Goal: Information Seeking & Learning: Compare options

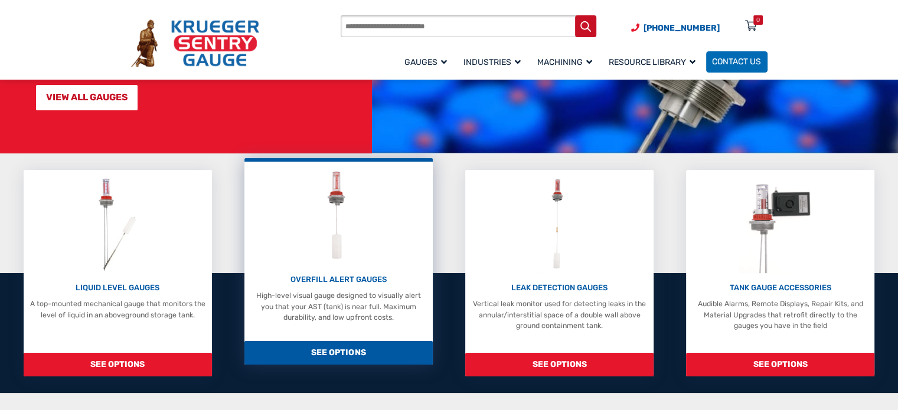
scroll to position [236, 0]
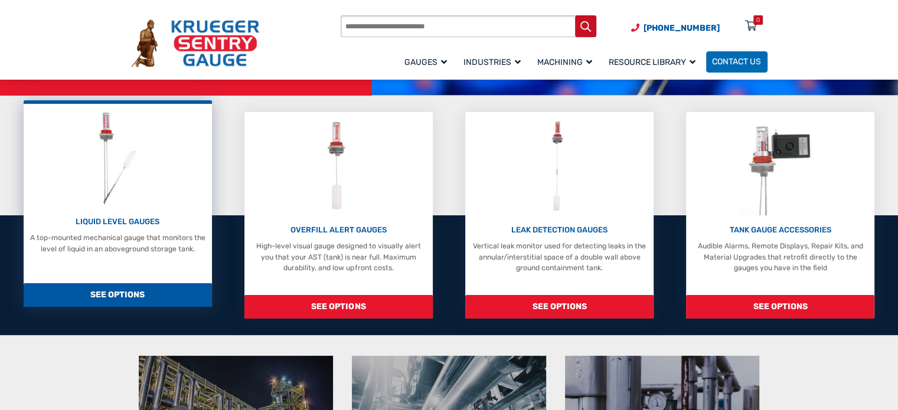
click at [120, 288] on span "SEE OPTIONS" at bounding box center [118, 295] width 188 height 24
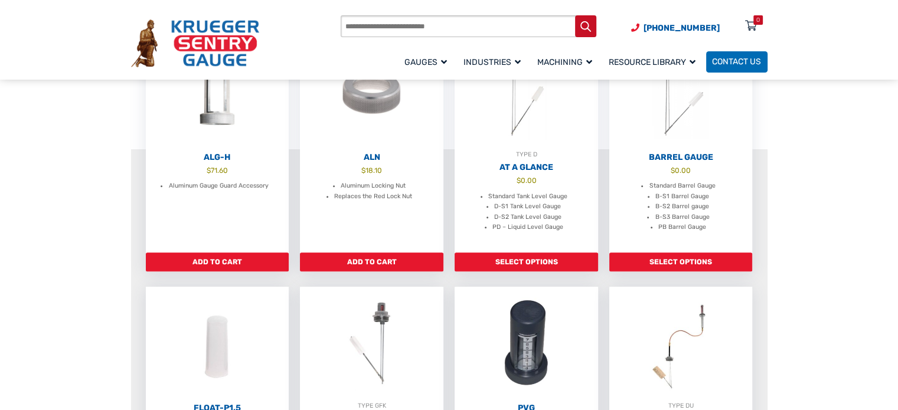
scroll to position [354, 0]
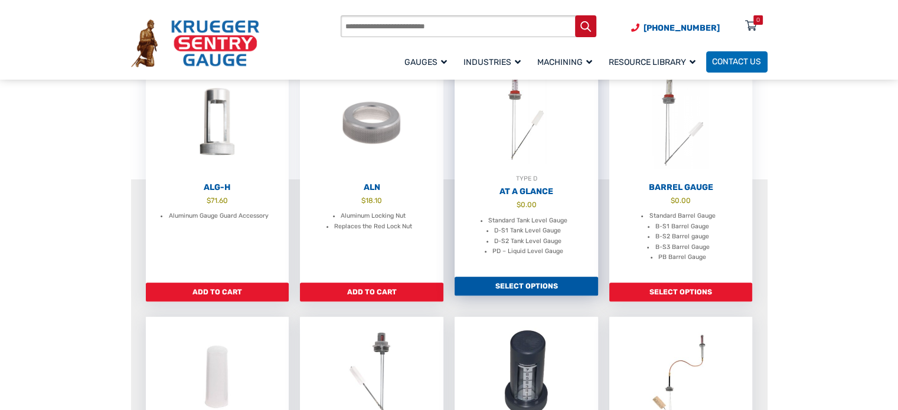
click at [544, 187] on h2 "At A Glance" at bounding box center [526, 192] width 143 height 11
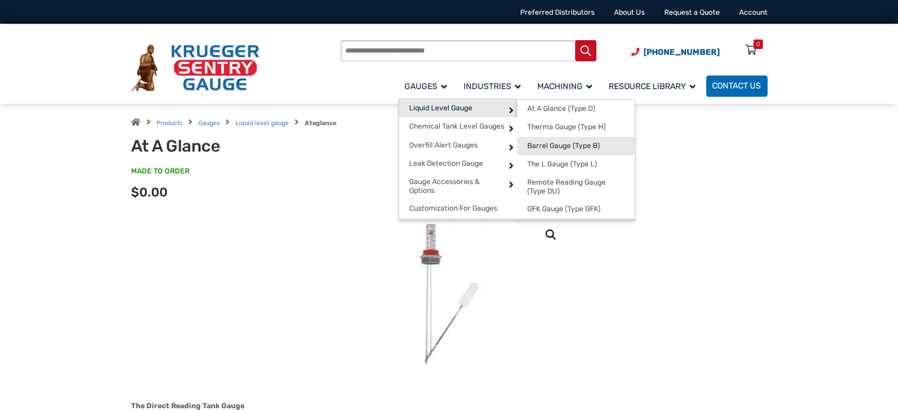
click at [596, 146] on span "Barrel Gauge (Type B)" at bounding box center [563, 146] width 73 height 9
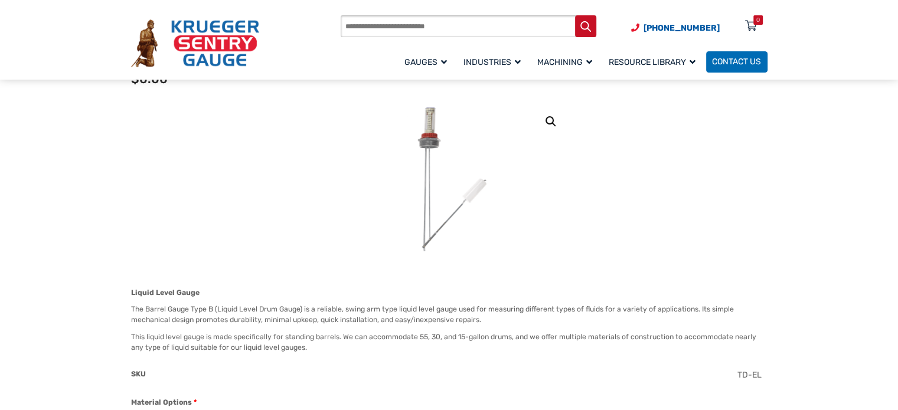
scroll to position [118, 0]
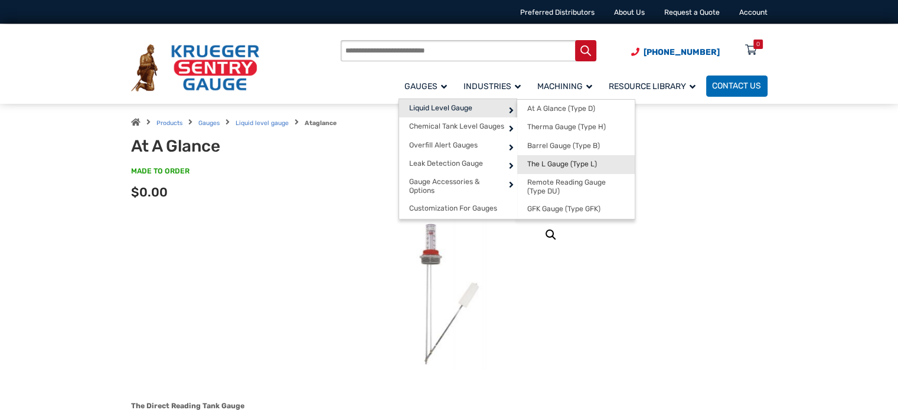
click at [593, 161] on span "The L Gauge (Type L)" at bounding box center [562, 164] width 70 height 9
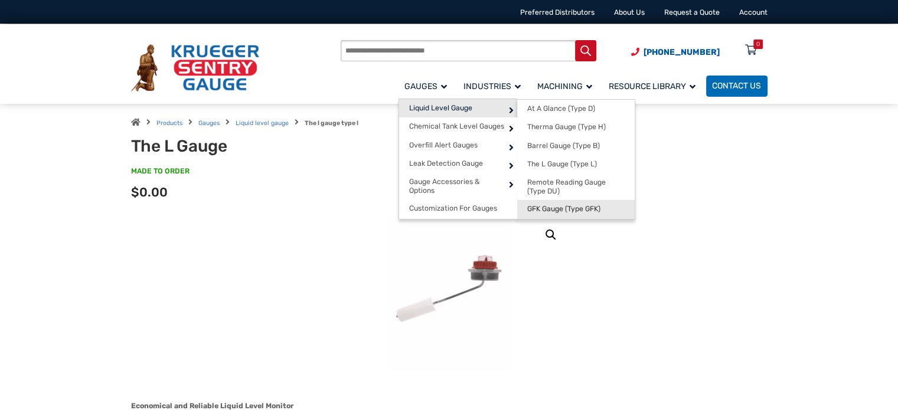
click at [600, 205] on span "GFK Gauge (Type GFK)" at bounding box center [563, 209] width 73 height 9
